Goal: Go to known website: Access a specific website the user already knows

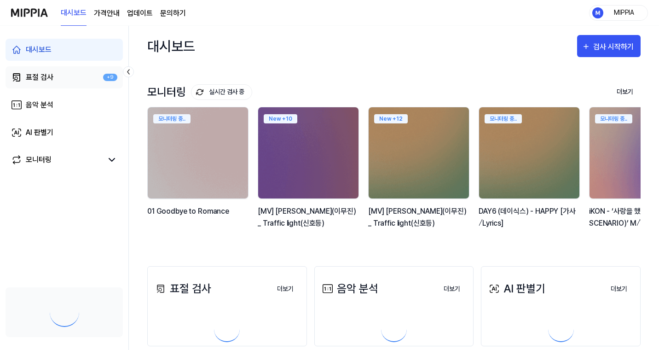
click at [60, 82] on link "표절 검사 +9" at bounding box center [64, 77] width 117 height 22
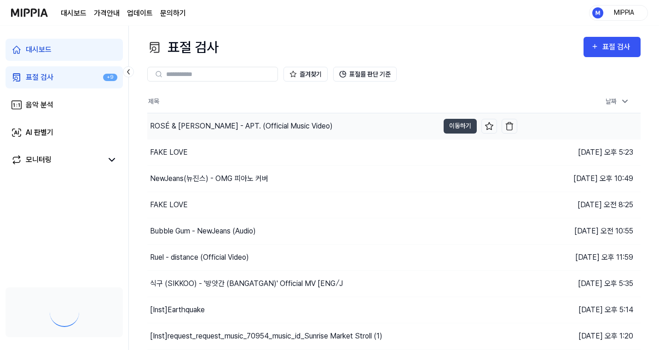
click at [233, 128] on div "ROSÉ & [PERSON_NAME] - APT. (Official Music Video)" at bounding box center [241, 126] width 183 height 11
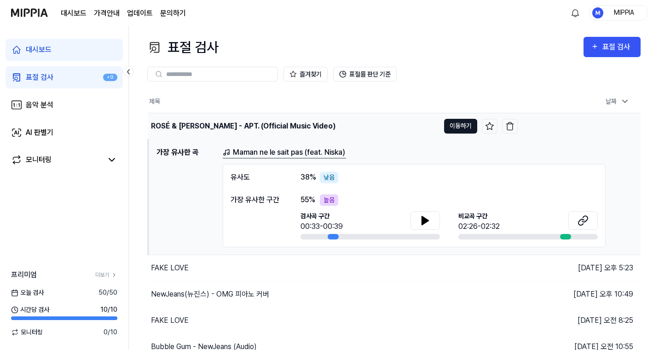
click at [457, 130] on button "이동하기" at bounding box center [460, 126] width 33 height 15
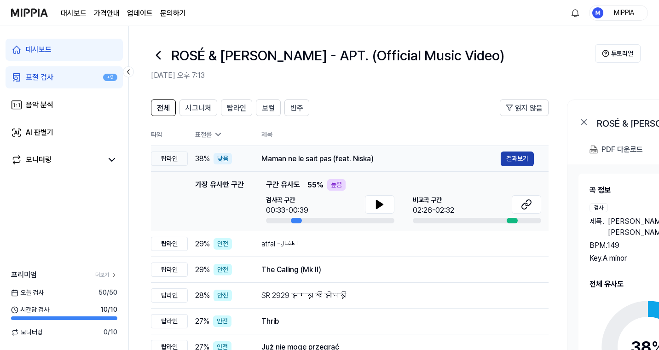
click at [533, 158] on button "결과보기" at bounding box center [517, 158] width 33 height 15
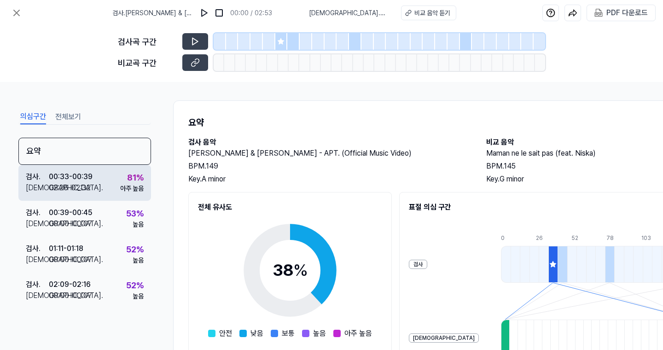
click at [91, 196] on div "검사 . 00:33 - 00:39 비교 . 02:26 - 02:32 81 % 아주 높음" at bounding box center [84, 183] width 133 height 36
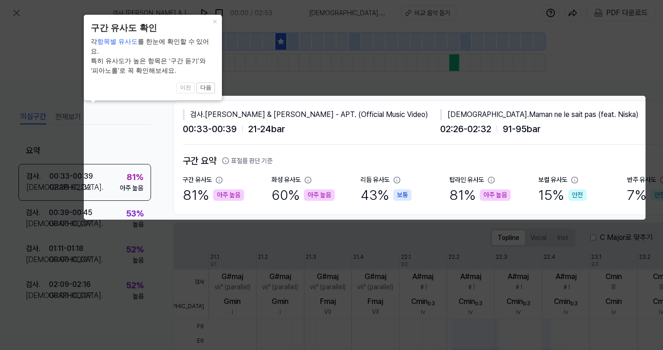
scroll to position [0, 85]
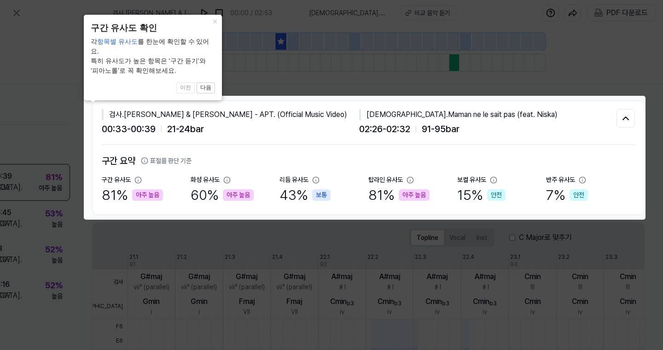
click at [329, 246] on icon at bounding box center [331, 175] width 663 height 350
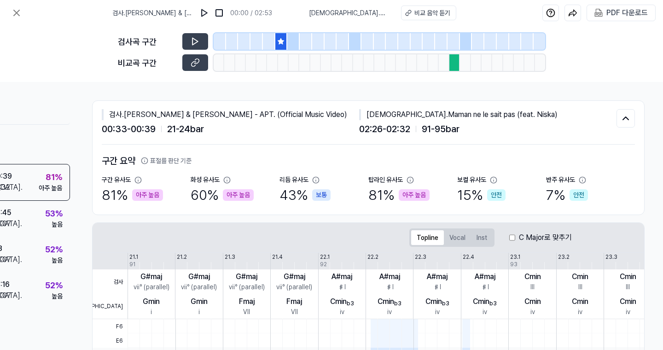
scroll to position [250, 85]
